Goal: Information Seeking & Learning: Compare options

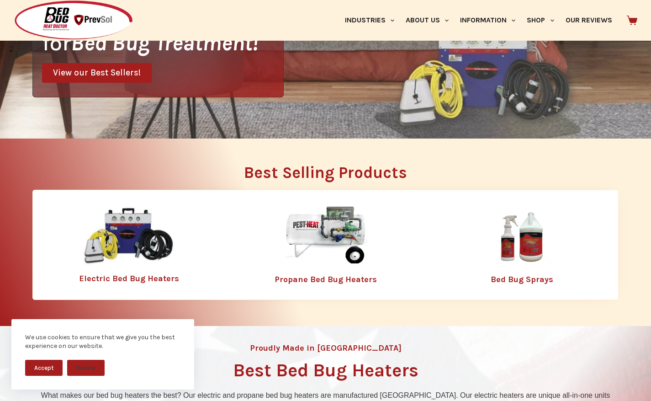
scroll to position [217, 0]
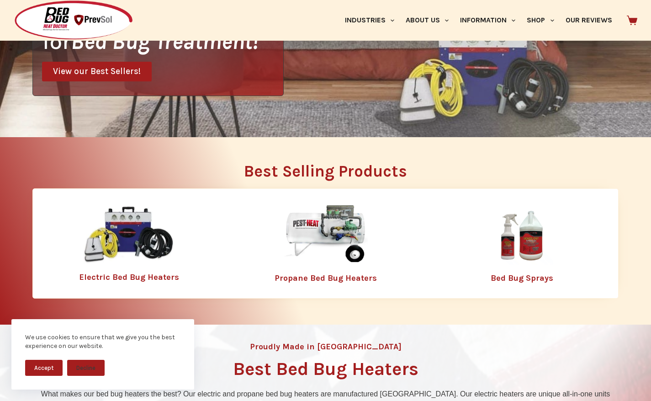
click at [131, 253] on img at bounding box center [128, 234] width 91 height 59
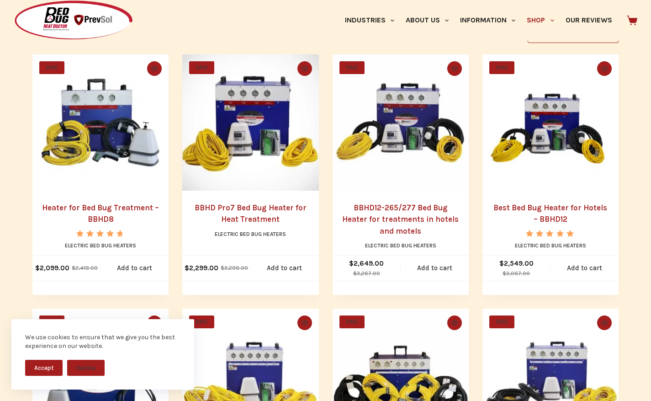
scroll to position [213, 0]
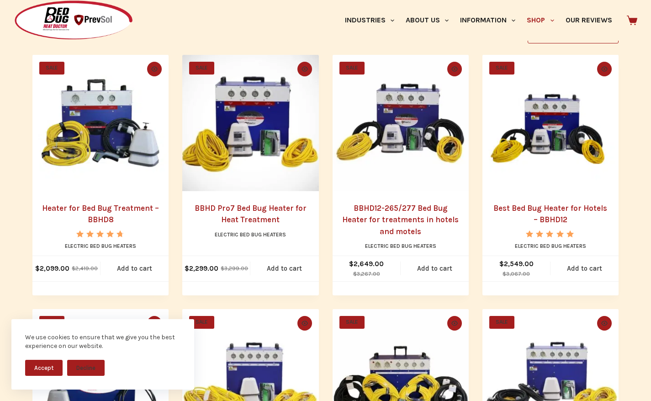
click at [572, 155] on img "Best Bed Bug Heater for Hotels - BBHD12" at bounding box center [551, 123] width 136 height 136
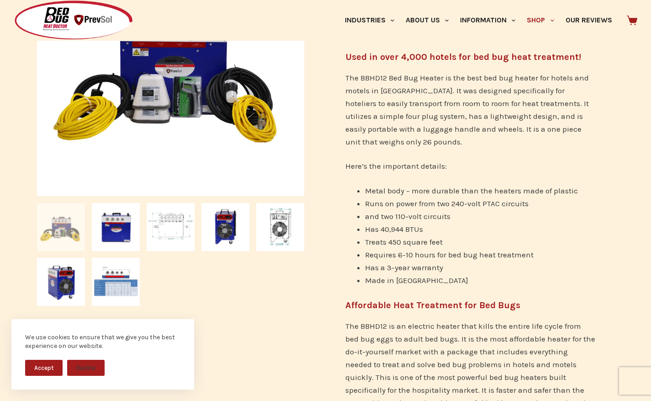
scroll to position [257, 0]
click at [65, 229] on img at bounding box center [61, 226] width 48 height 48
click at [65, 228] on img at bounding box center [61, 226] width 48 height 48
click at [115, 224] on img at bounding box center [116, 226] width 48 height 48
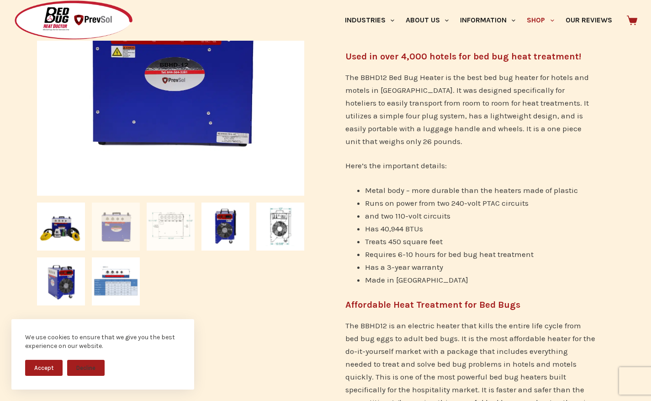
click at [161, 229] on img at bounding box center [171, 226] width 48 height 48
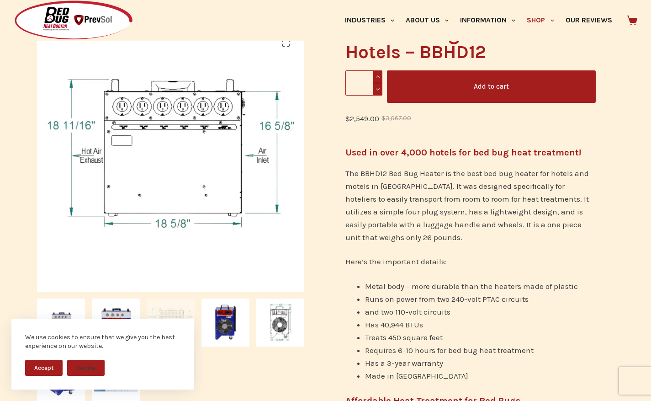
scroll to position [163, 0]
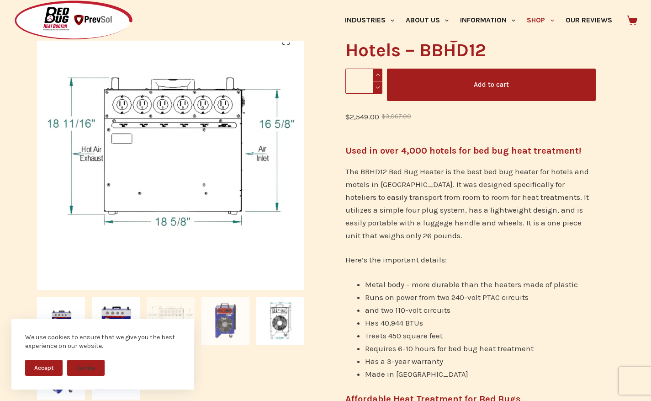
click at [230, 320] on img at bounding box center [226, 321] width 48 height 48
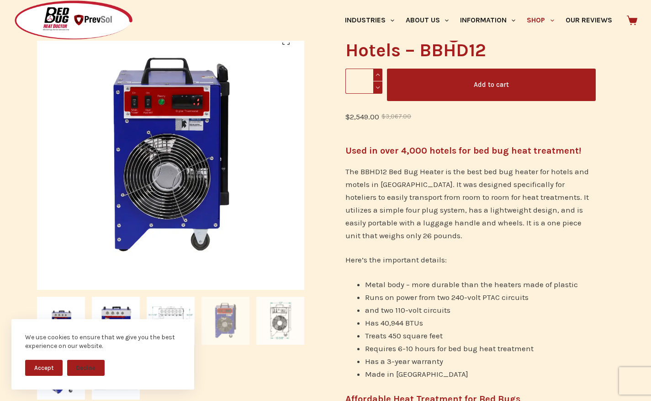
click at [267, 323] on img at bounding box center [280, 321] width 48 height 48
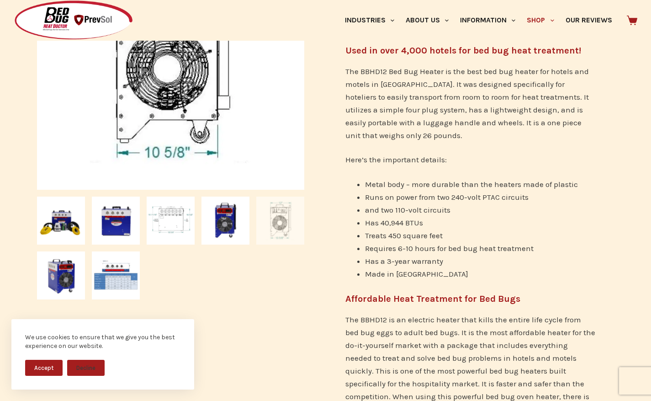
scroll to position [276, 0]
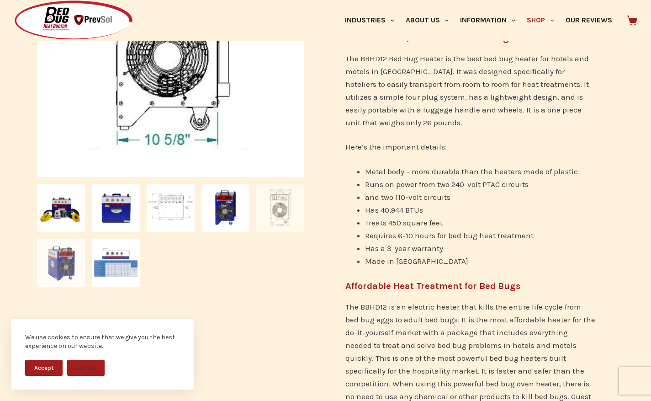
click at [50, 266] on img at bounding box center [61, 263] width 48 height 48
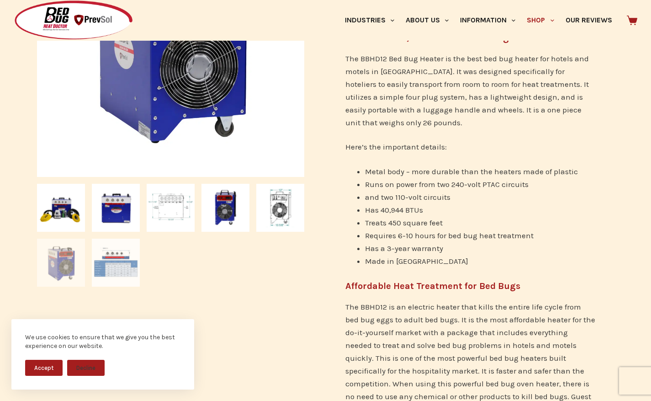
click at [120, 278] on img at bounding box center [116, 263] width 48 height 48
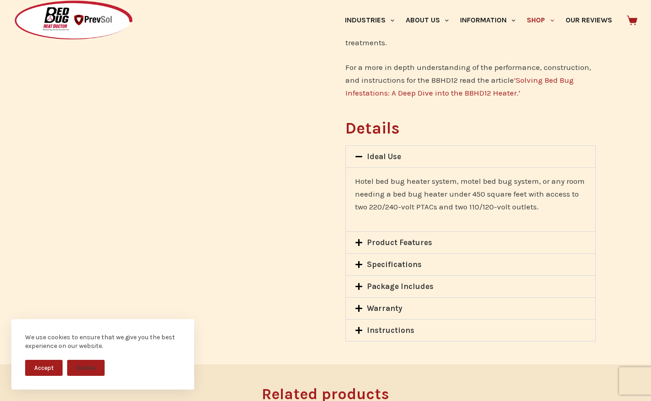
scroll to position [685, 0]
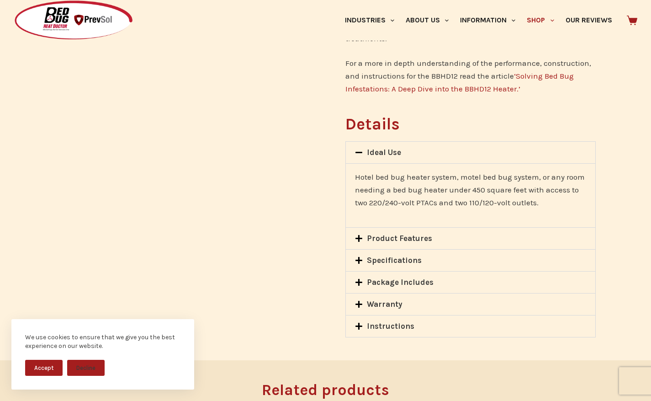
click at [390, 233] on link "Product Features" at bounding box center [399, 237] width 65 height 9
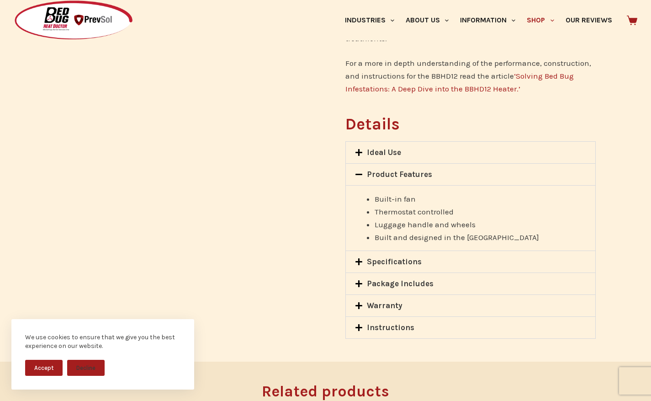
click at [385, 170] on link "Product Features" at bounding box center [399, 174] width 65 height 9
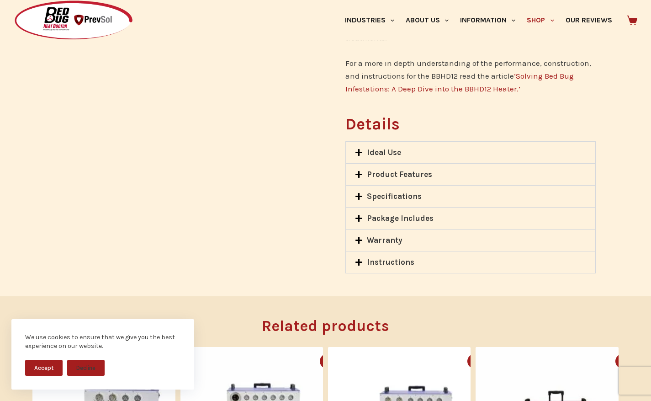
click at [382, 191] on link "Specifications" at bounding box center [394, 195] width 55 height 9
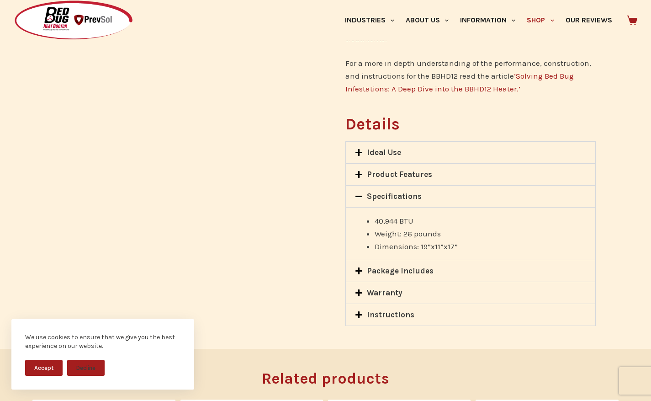
click at [382, 191] on link "Specifications" at bounding box center [394, 195] width 55 height 9
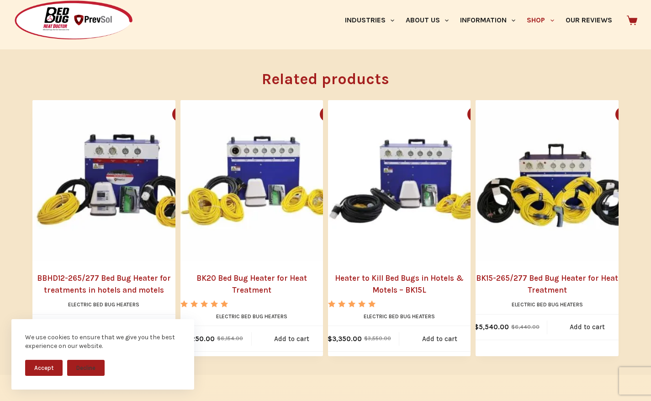
scroll to position [931, 0]
click at [399, 275] on link "Heater to Kill Bed Bugs in Hotels & Motels – BK15L" at bounding box center [399, 284] width 143 height 23
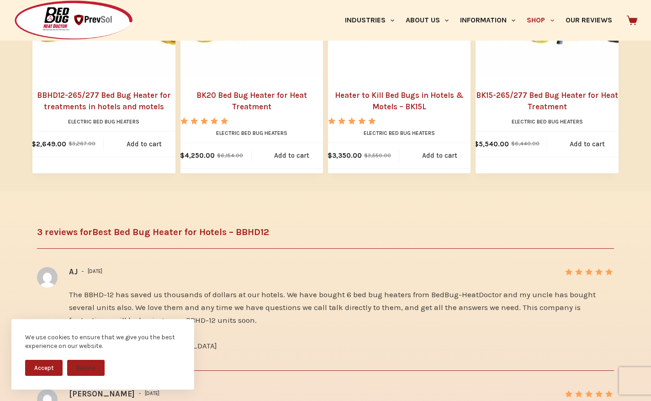
scroll to position [1190, 0]
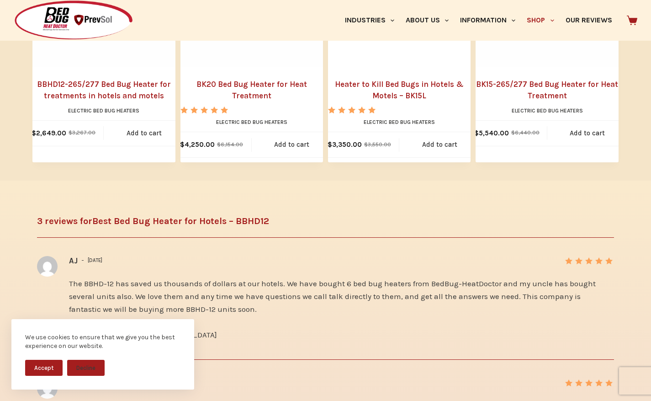
click at [264, 79] on link "BK20 Bed Bug Heater for Heat Treatment" at bounding box center [251, 90] width 143 height 23
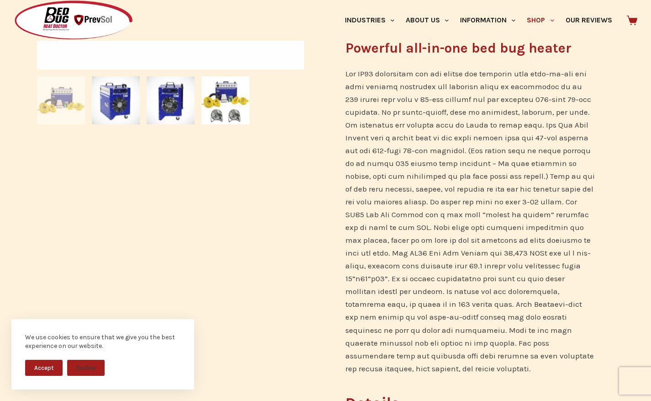
scroll to position [385, 0]
